Goal: Communication & Community: Answer question/provide support

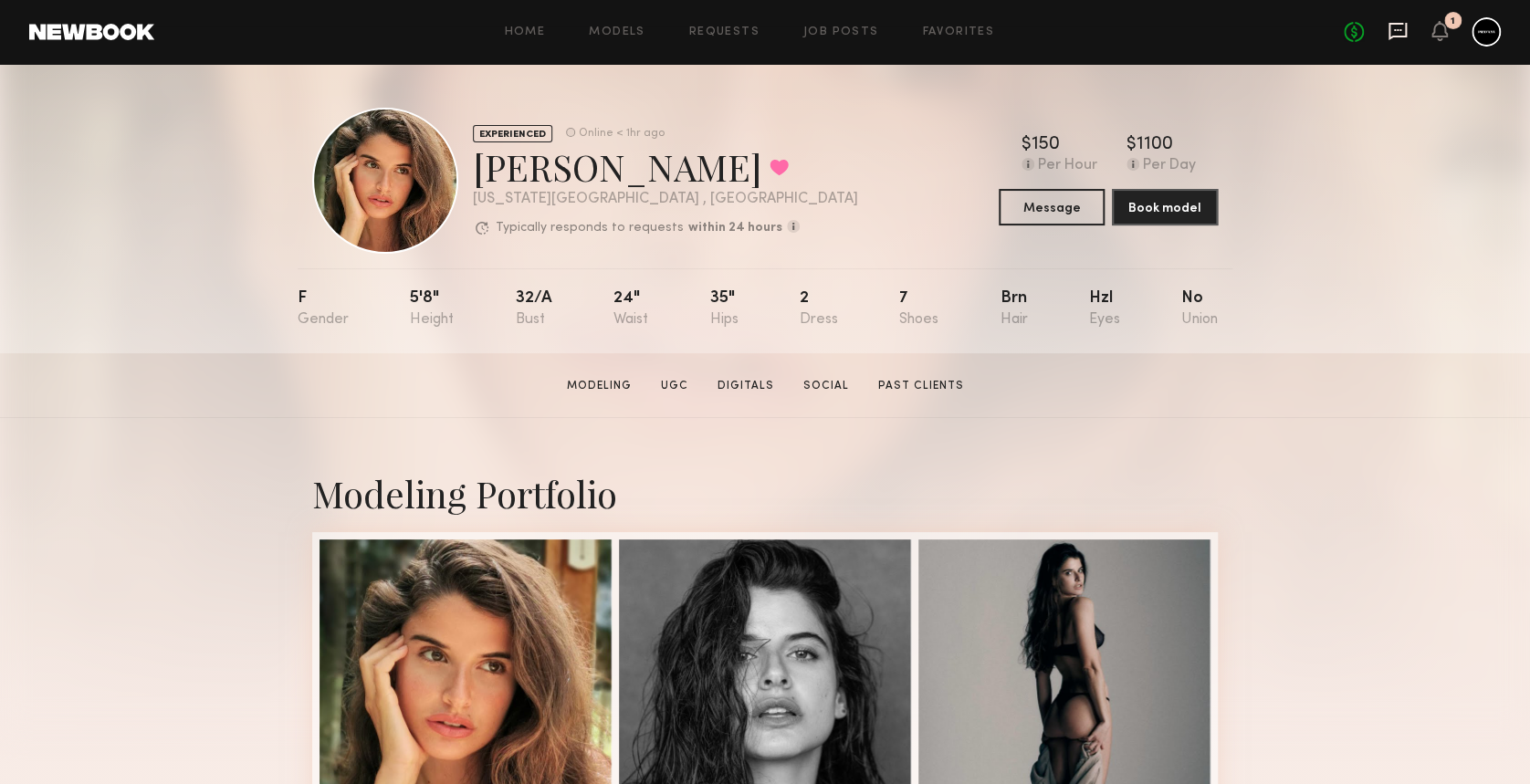
click at [1401, 31] on icon at bounding box center [1397, 32] width 20 height 20
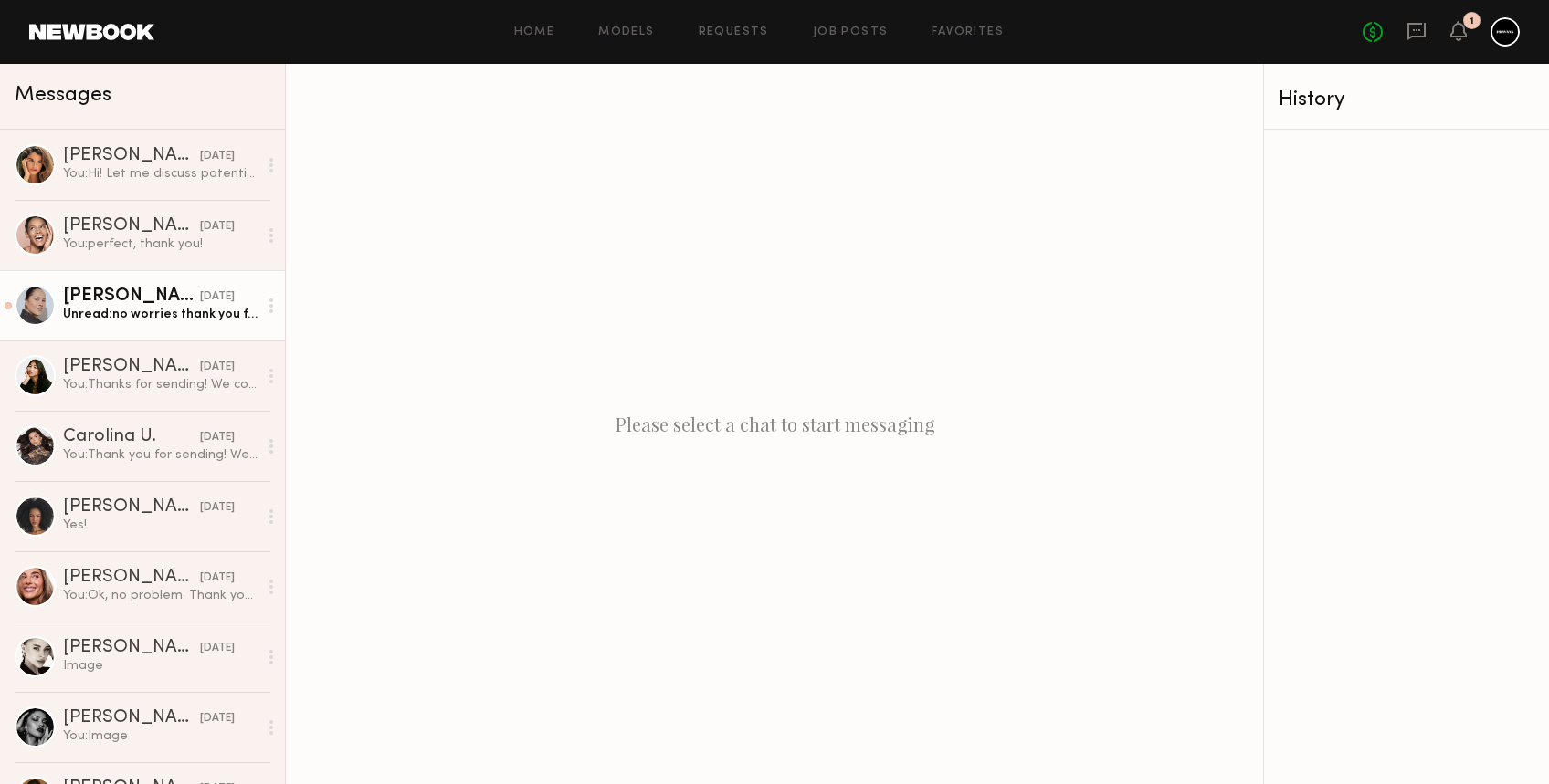
click at [151, 299] on div "[PERSON_NAME]" at bounding box center [132, 297] width 137 height 19
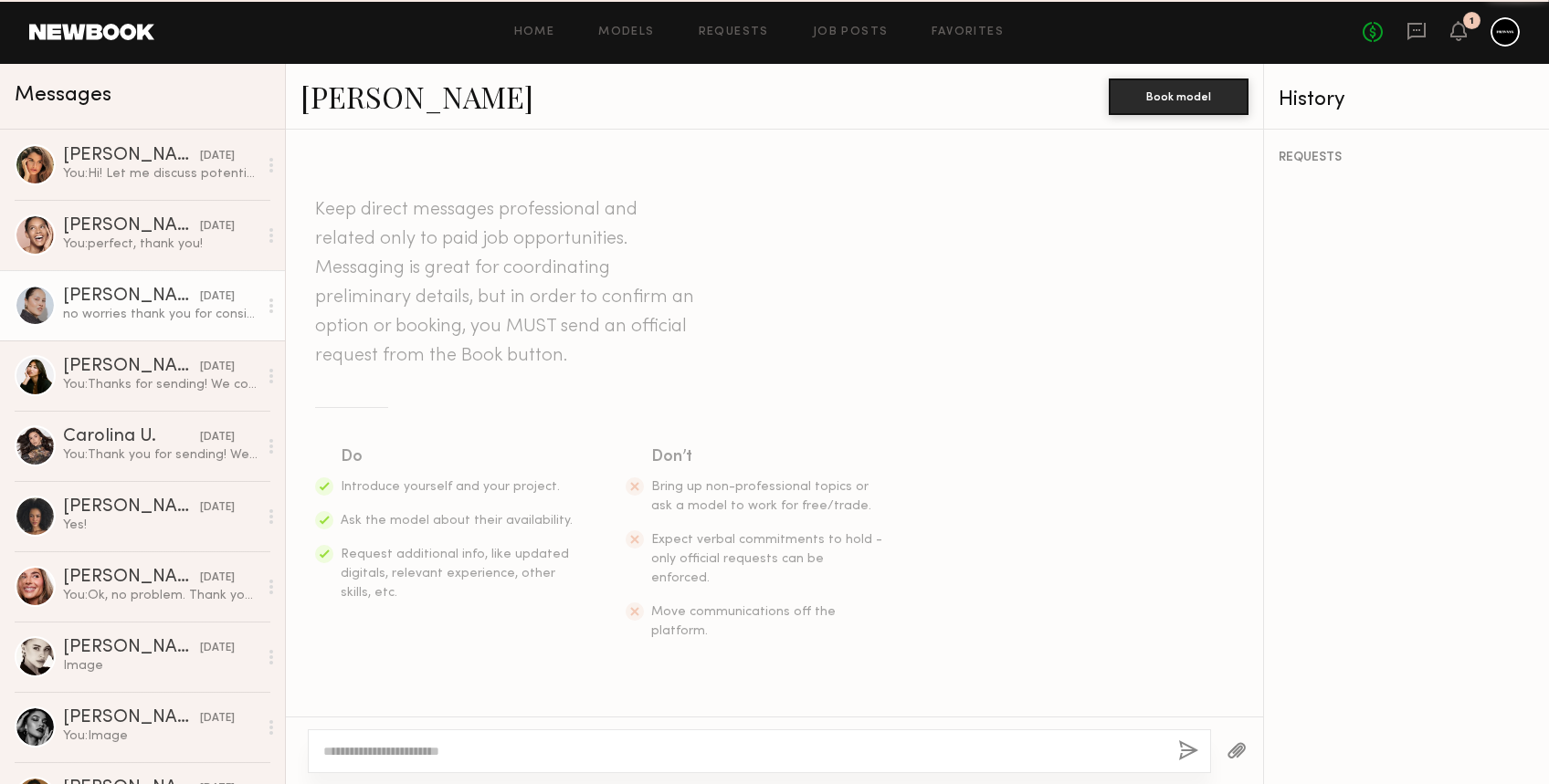
scroll to position [1986, 0]
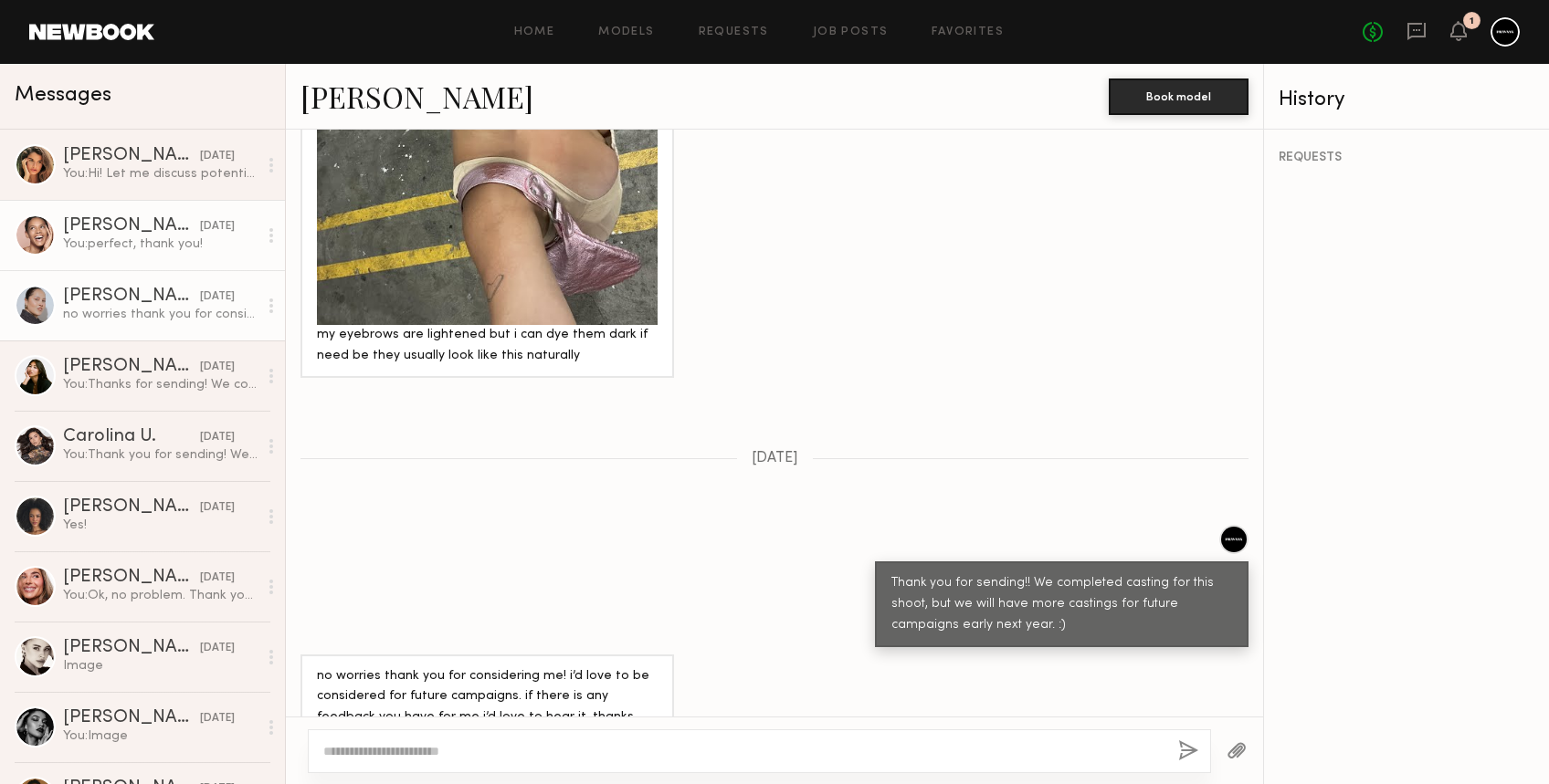
click at [134, 217] on div "[PERSON_NAME]" at bounding box center [132, 226] width 137 height 19
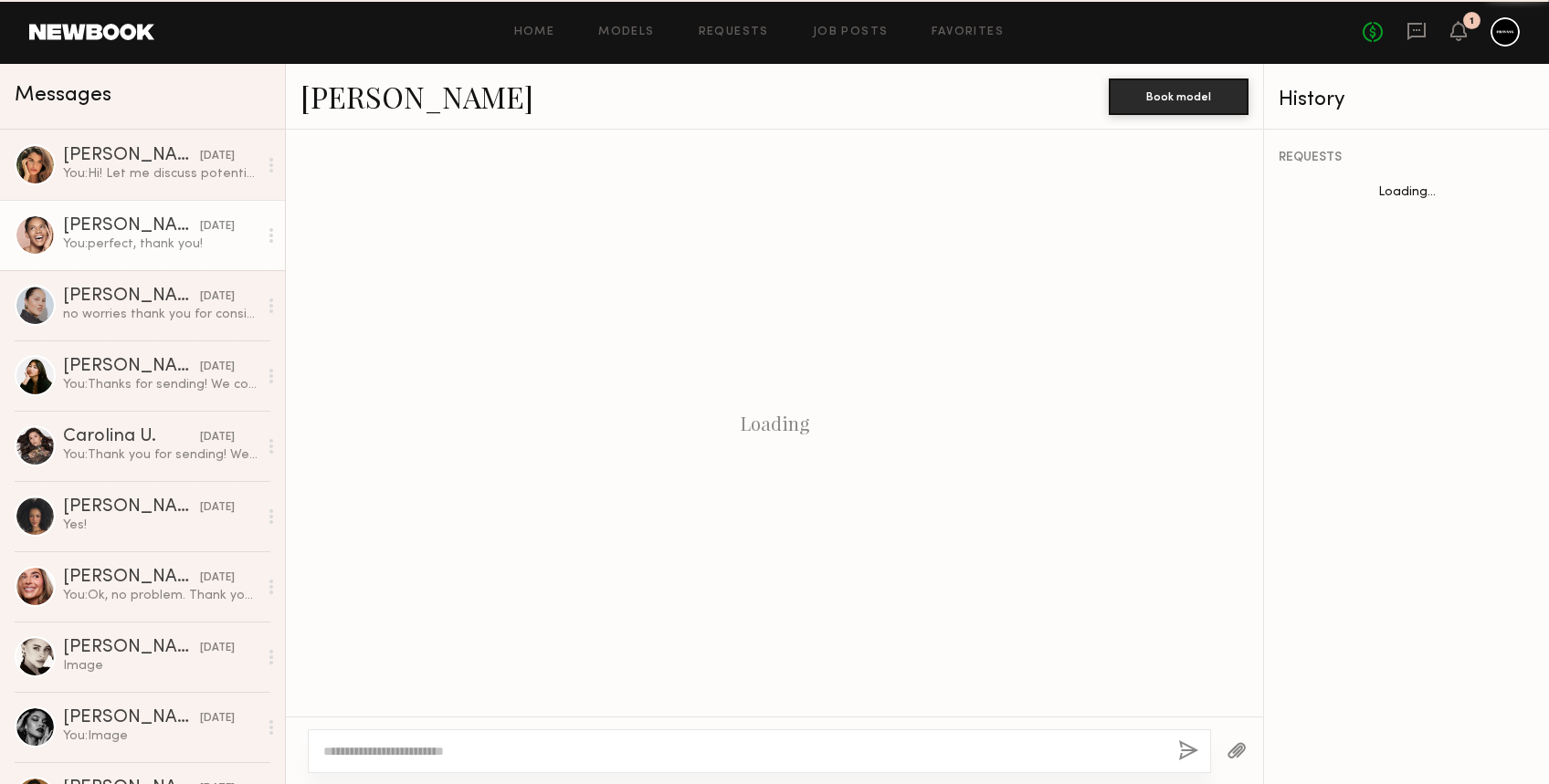
scroll to position [1103, 0]
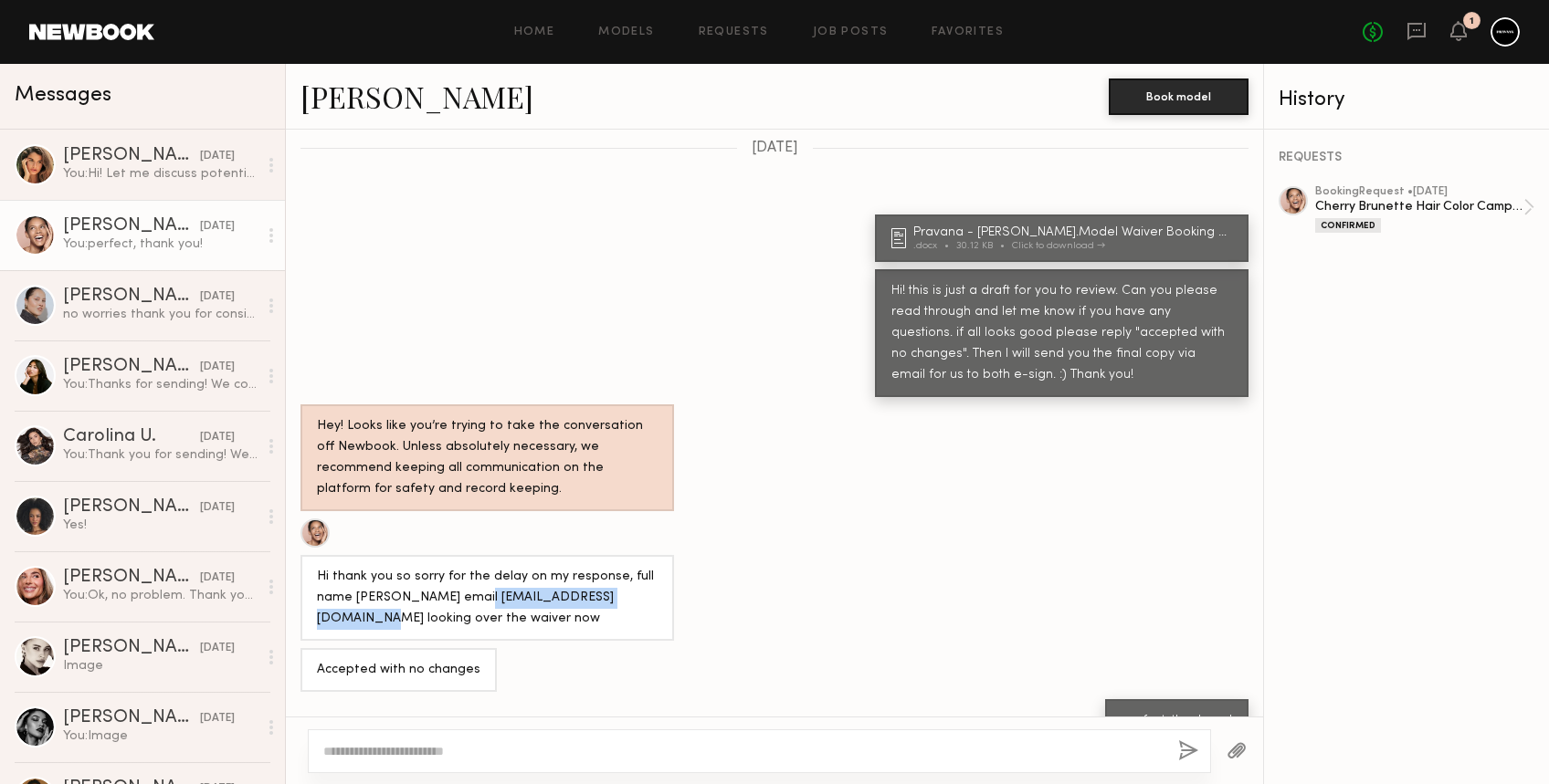
drag, startPoint x: 461, startPoint y: 559, endPoint x: 632, endPoint y: 558, distance: 171.0
click at [632, 567] on div "Hi thank you so sorry for the delay on my response, full name [PERSON_NAME] ema…" at bounding box center [487, 599] width 340 height 63
copy div "[EMAIL_ADDRESS][DOMAIN_NAME]"
click at [120, 167] on div "You: Hi! Let me discuss potential options with the colorist, but she wouldn't b…" at bounding box center [160, 173] width 195 height 18
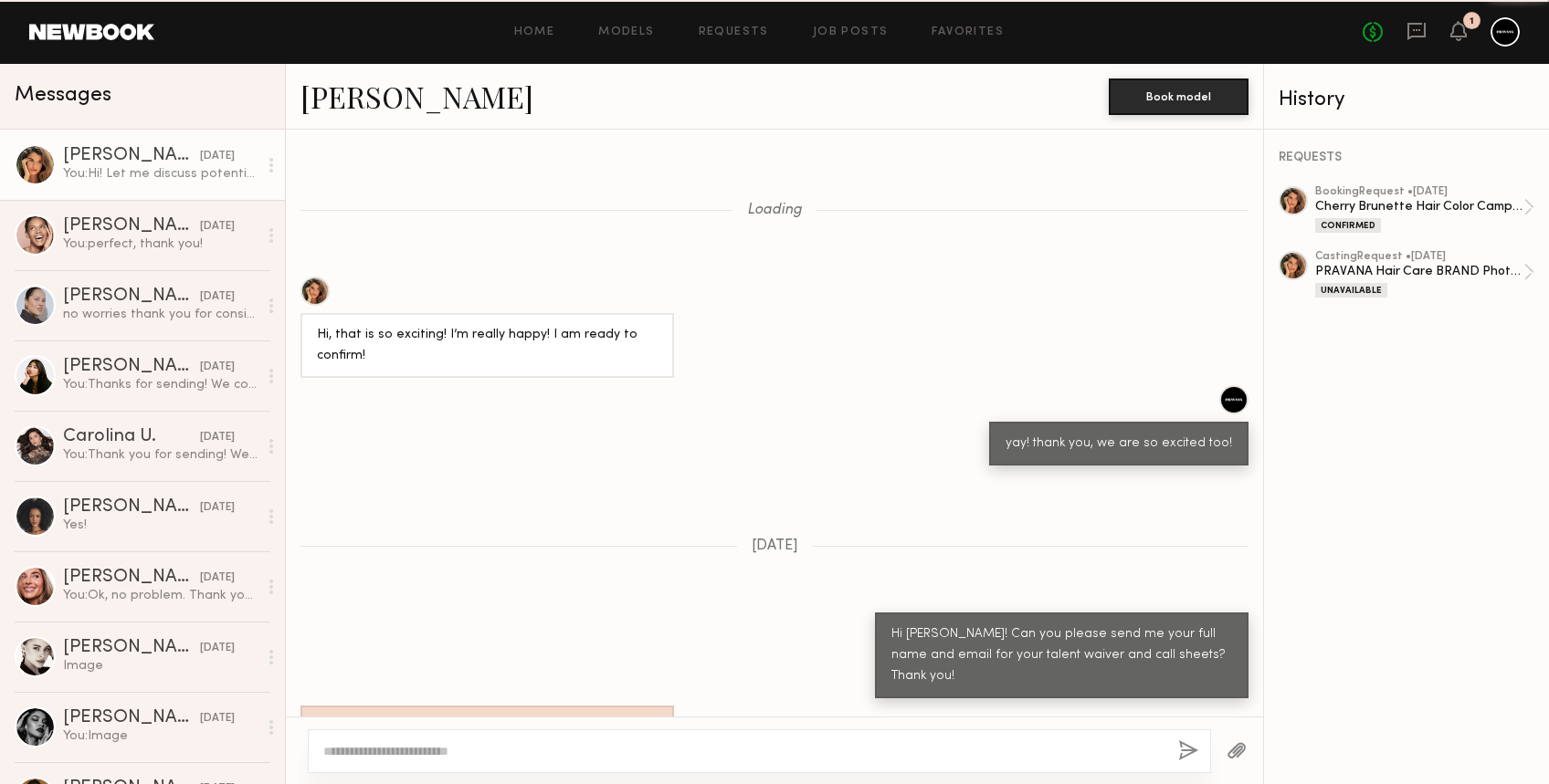
scroll to position [1491, 0]
